Goal: Task Accomplishment & Management: Manage account settings

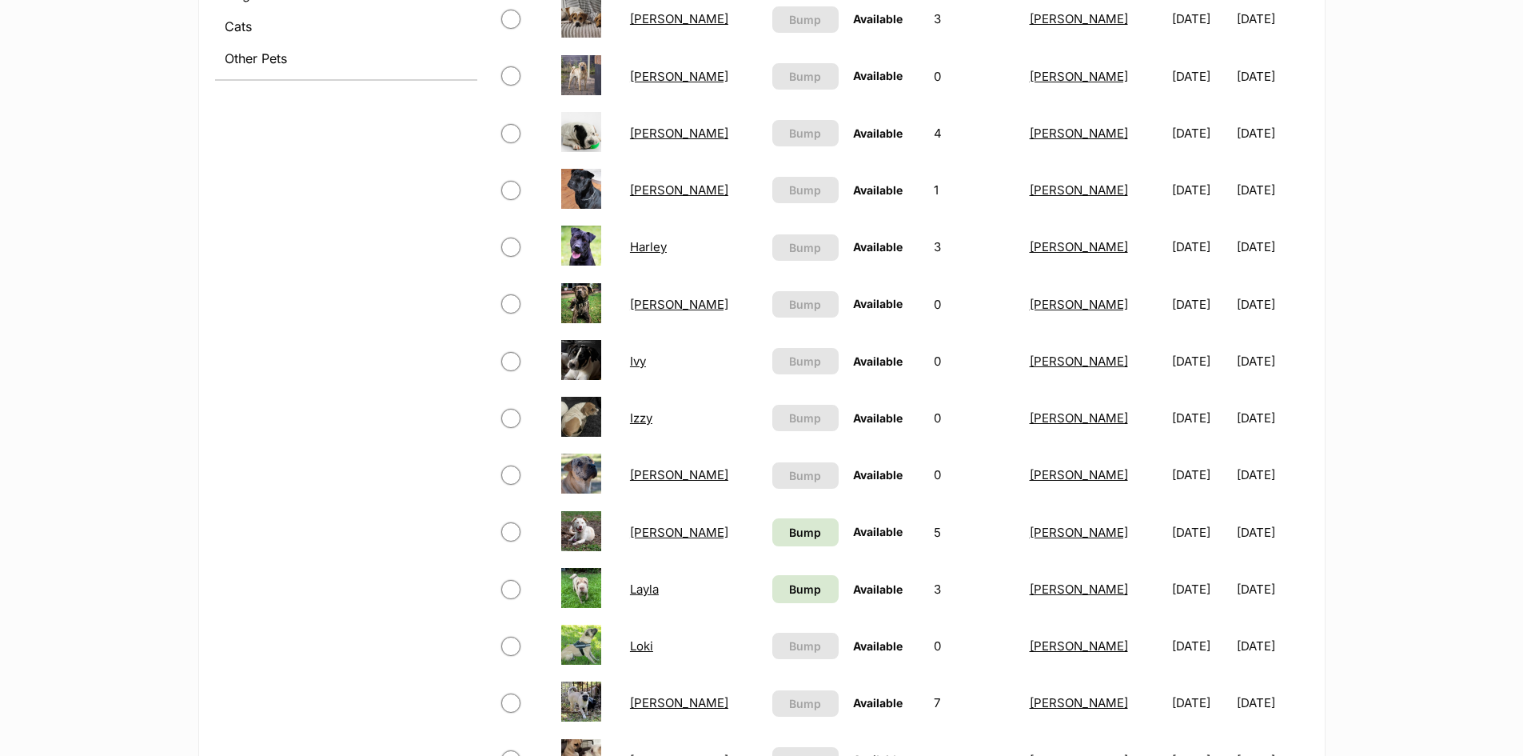
scroll to position [720, 0]
click at [643, 189] on link "[PERSON_NAME]" at bounding box center [679, 190] width 98 height 15
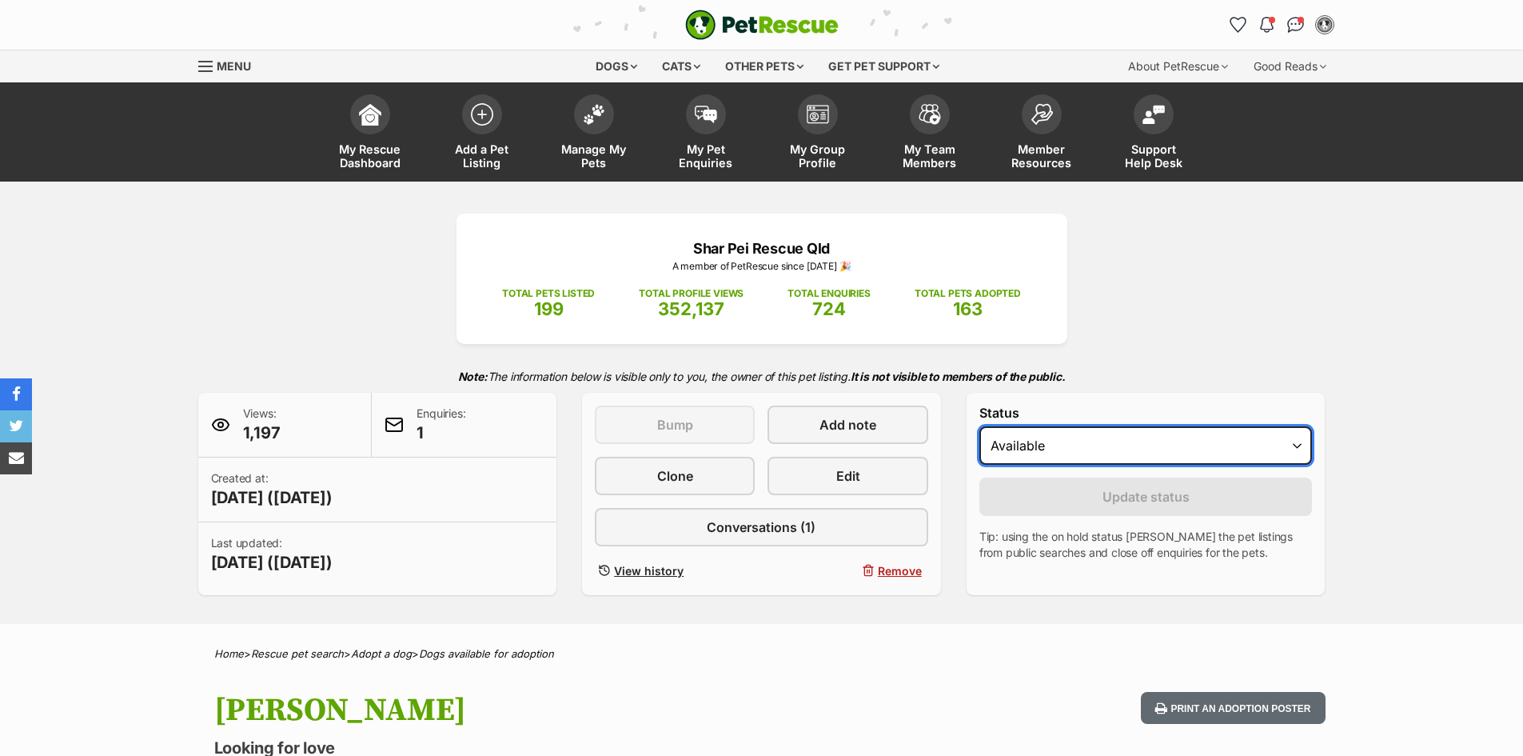
drag, startPoint x: 1266, startPoint y: 437, endPoint x: 1257, endPoint y: 448, distance: 14.7
click at [1266, 437] on select "Draft - not available as listing has enquires Available On hold Adopted" at bounding box center [1145, 445] width 333 height 38
select select "rehomed"
click at [979, 426] on select "Draft - not available as listing has enquires Available On hold Adopted" at bounding box center [1145, 445] width 333 height 38
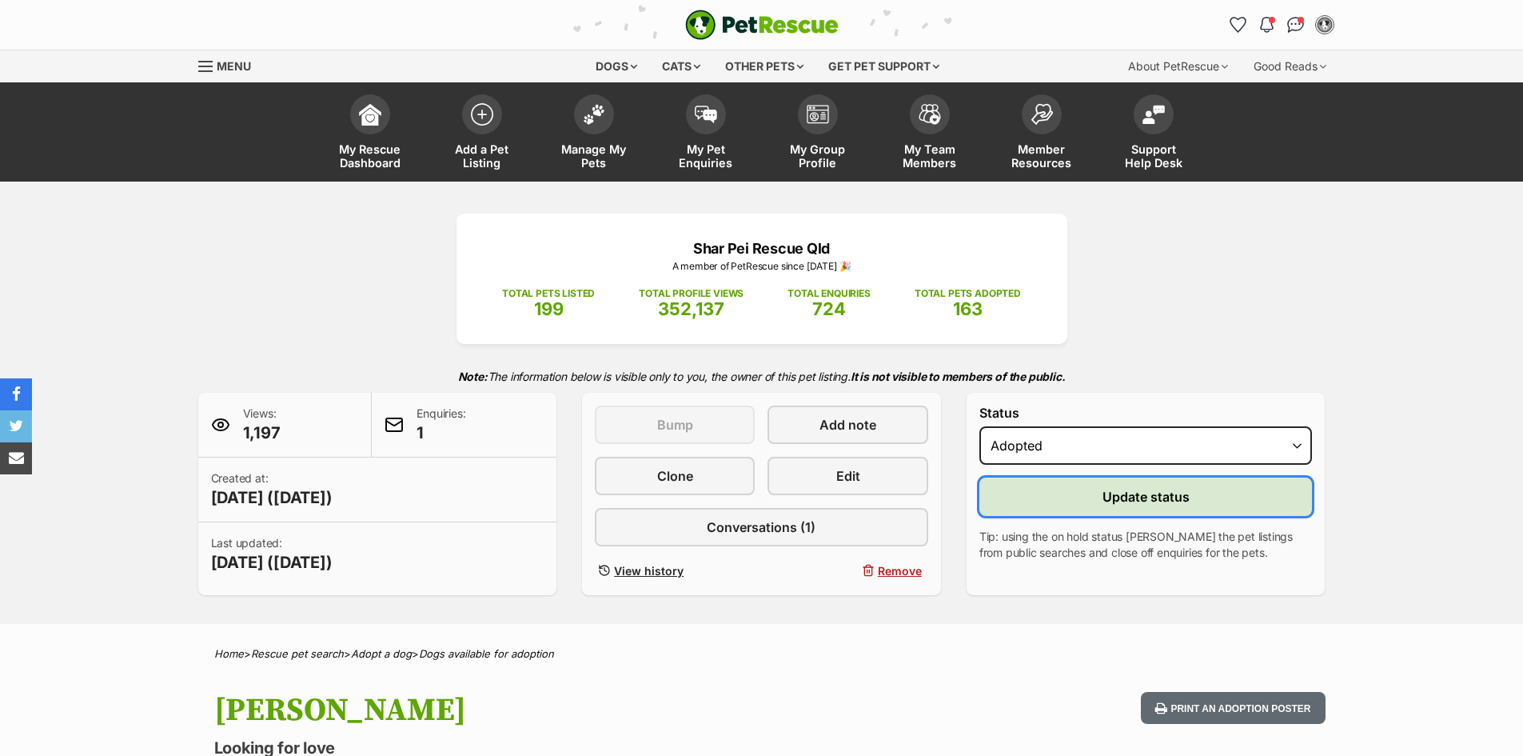
click at [1123, 491] on span "Update status" at bounding box center [1146, 496] width 87 height 19
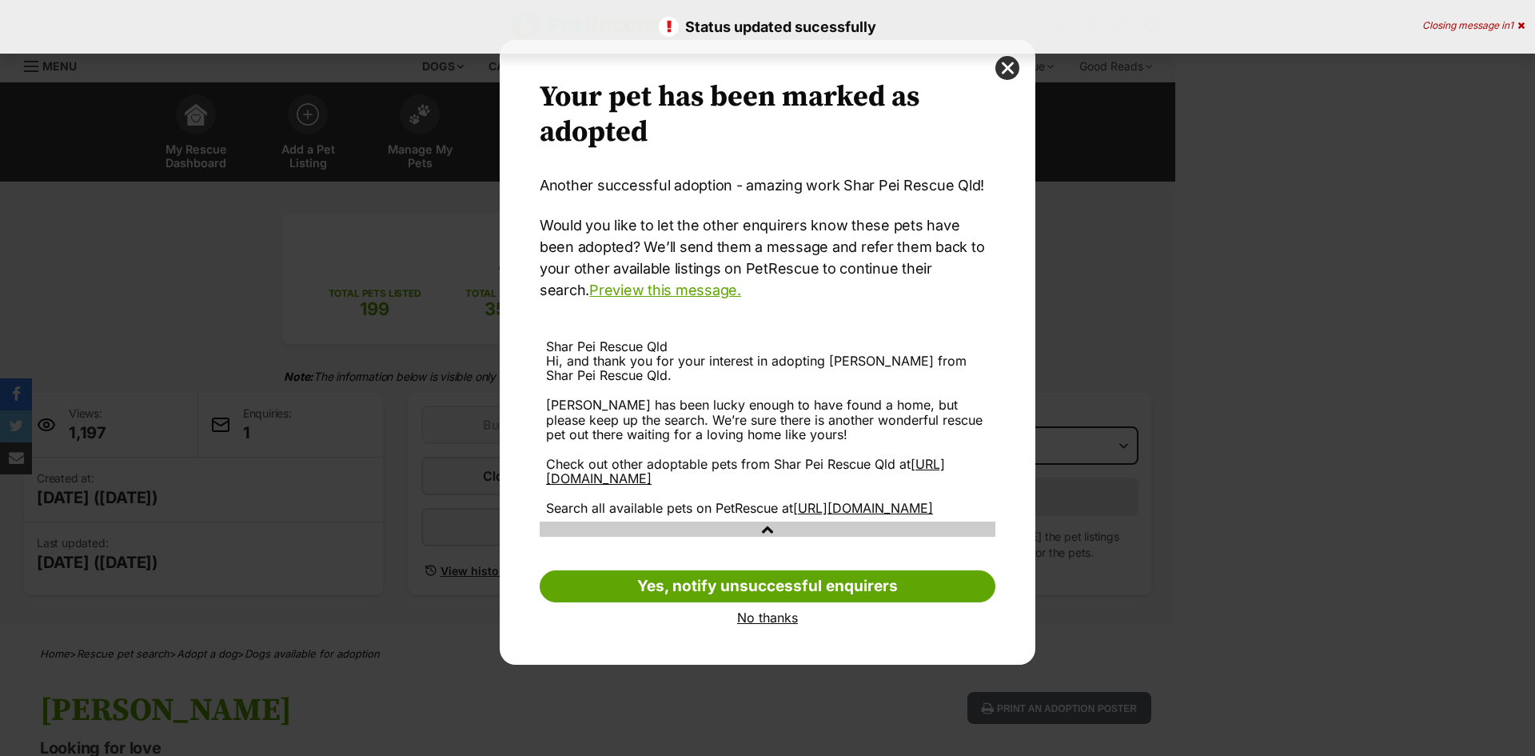
click at [760, 624] on link "No thanks" at bounding box center [768, 617] width 456 height 14
